Goal: Navigation & Orientation: Understand site structure

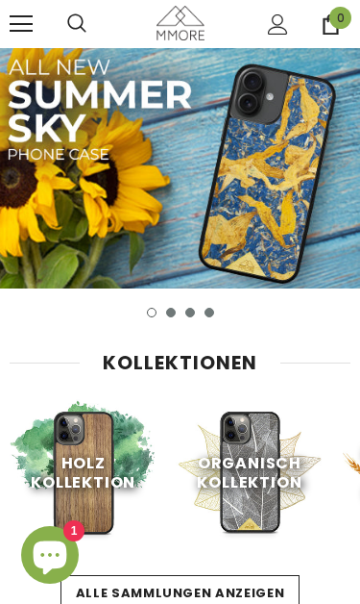
click at [10, 424] on img at bounding box center [83, 472] width 147 height 147
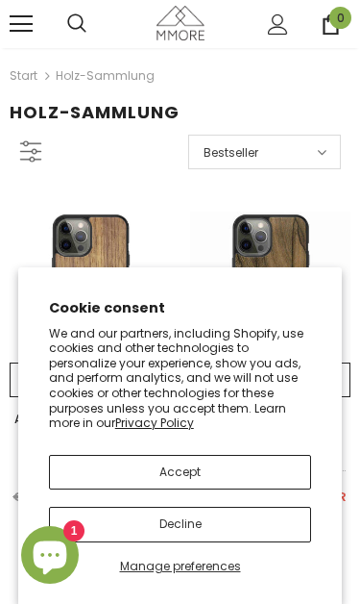
click at [244, 468] on button "Accept" at bounding box center [180, 472] width 263 height 35
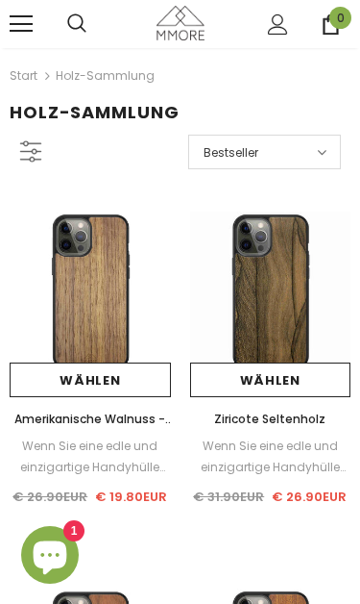
click at [15, 21] on link at bounding box center [21, 23] width 23 height 23
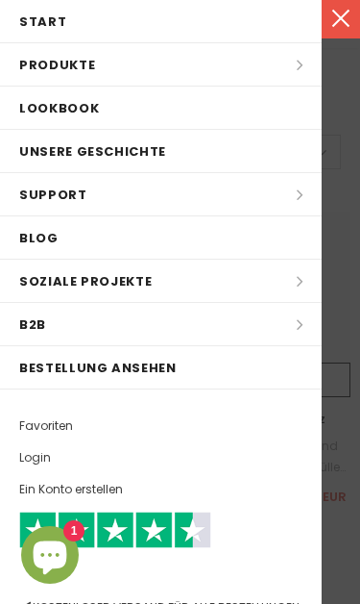
click at [21, 57] on li "Produkte Produkte Alle Produkte Alle Produkte PROBE SETS Bio-Sammlung Holz-Samm…" at bounding box center [161, 64] width 322 height 43
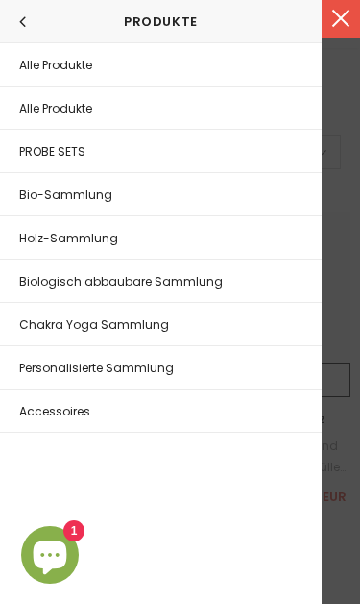
click at [22, 23] on icon at bounding box center [23, 21] width 8 height 18
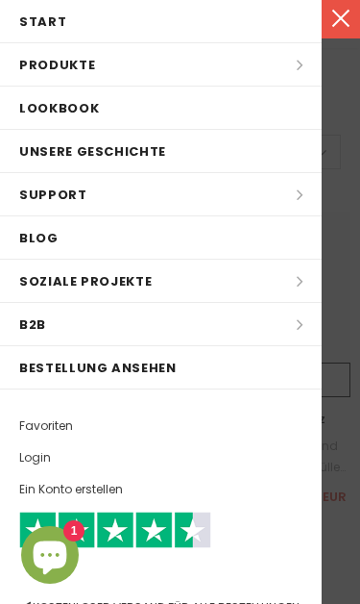
click at [33, 145] on span "Unsere Geschichte" at bounding box center [92, 151] width 147 height 18
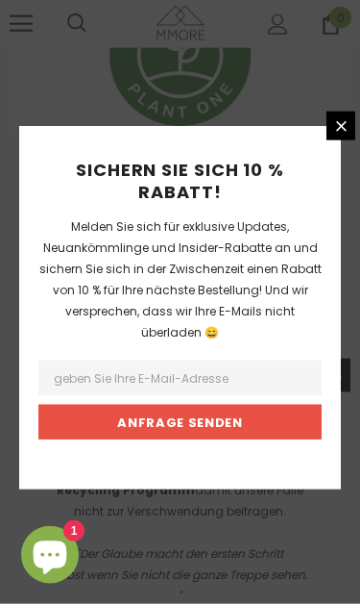
scroll to position [5172, 0]
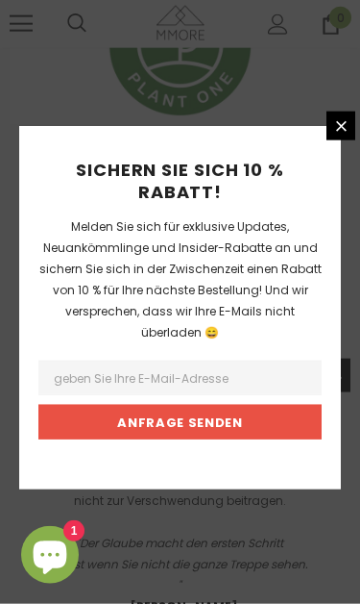
click at [335, 140] on link at bounding box center [341, 126] width 29 height 29
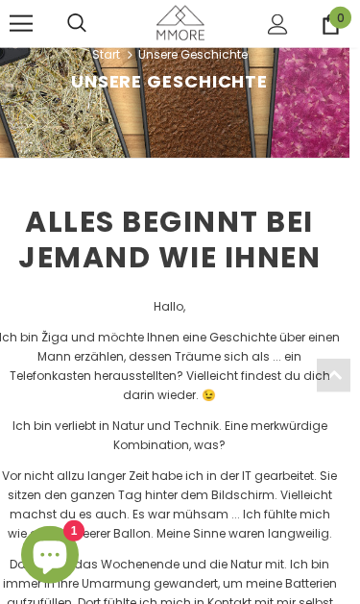
scroll to position [0, 11]
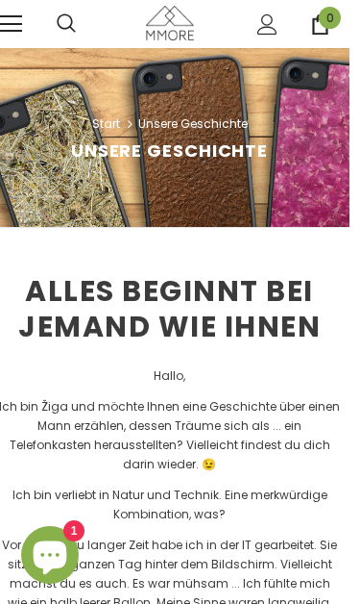
click at [5, 17] on span at bounding box center [10, 16] width 23 height 2
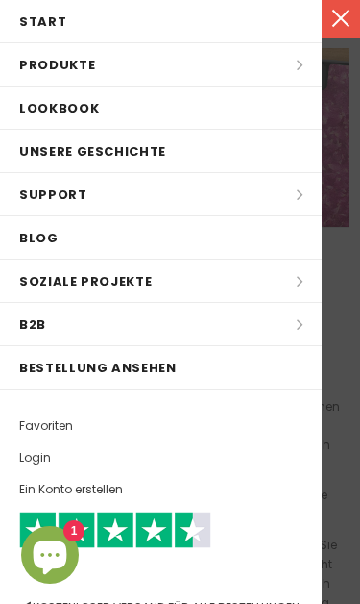
click at [309, 282] on li "Soziale Projekte Soziale Projekte Alles zurückgeben Einen Baum pflanzen Recycli…" at bounding box center [161, 281] width 322 height 43
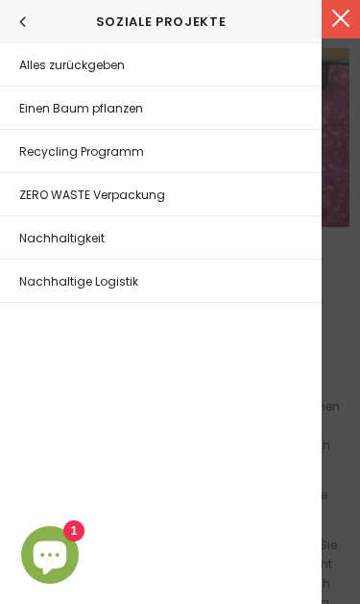
click at [10, 17] on div "Soziale Projekte" at bounding box center [161, 21] width 322 height 43
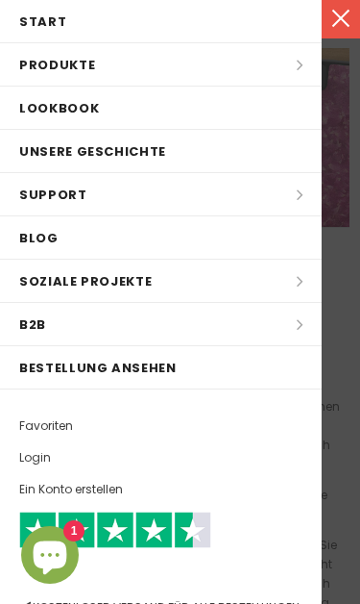
click at [232, 417] on link "Favoriten" at bounding box center [179, 425] width 359 height 33
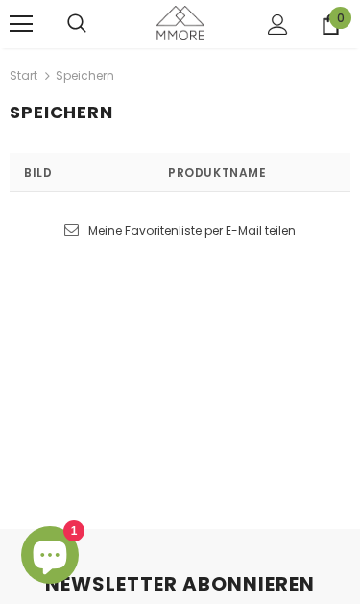
click at [12, 32] on link at bounding box center [21, 23] width 23 height 23
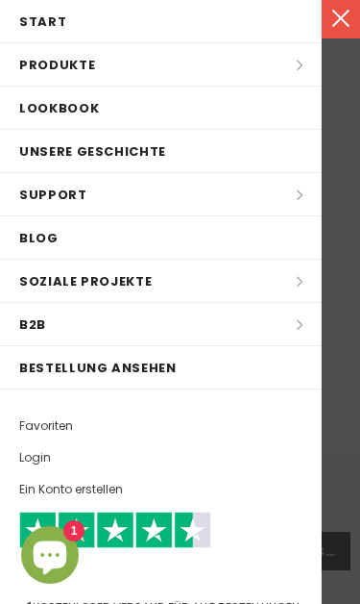
click at [24, 25] on span "Start" at bounding box center [42, 21] width 47 height 18
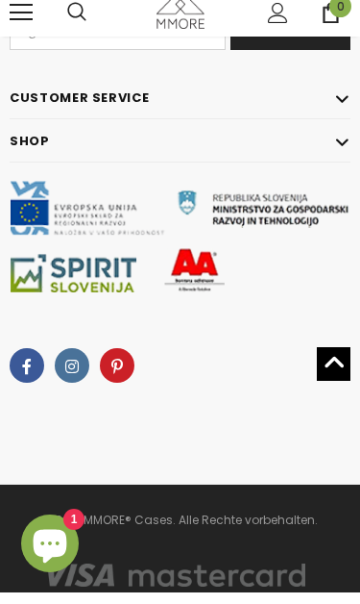
scroll to position [12747, 0]
